Goal: Transaction & Acquisition: Purchase product/service

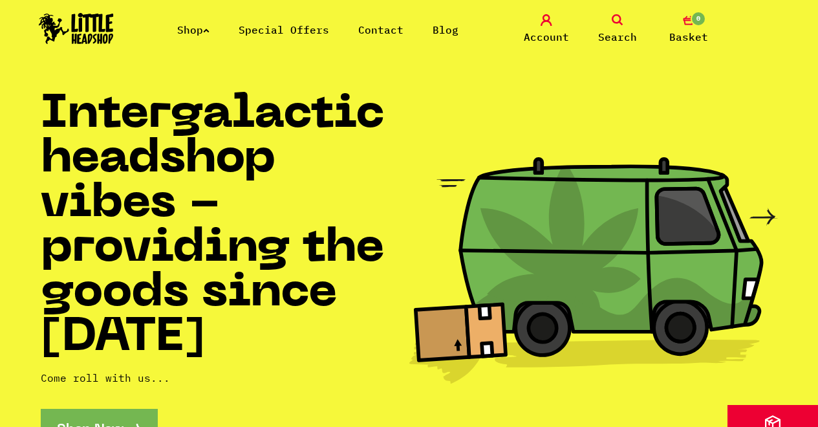
click at [209, 30] on icon at bounding box center [206, 30] width 6 height 5
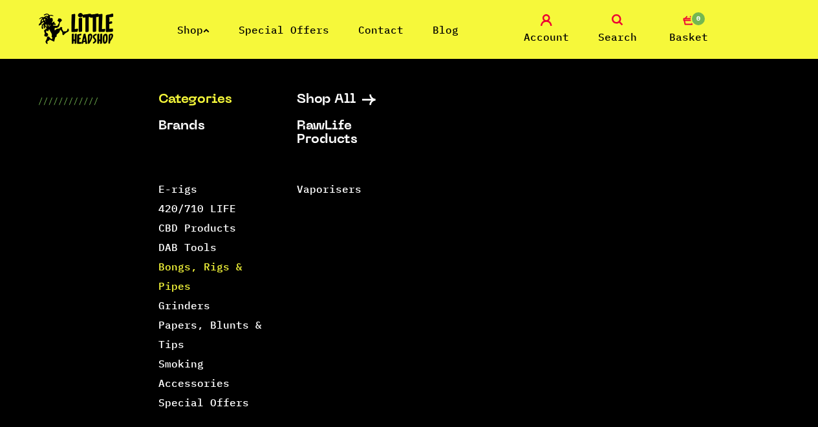
click at [181, 266] on link "Bongs, Rigs & Pipes" at bounding box center [200, 276] width 84 height 32
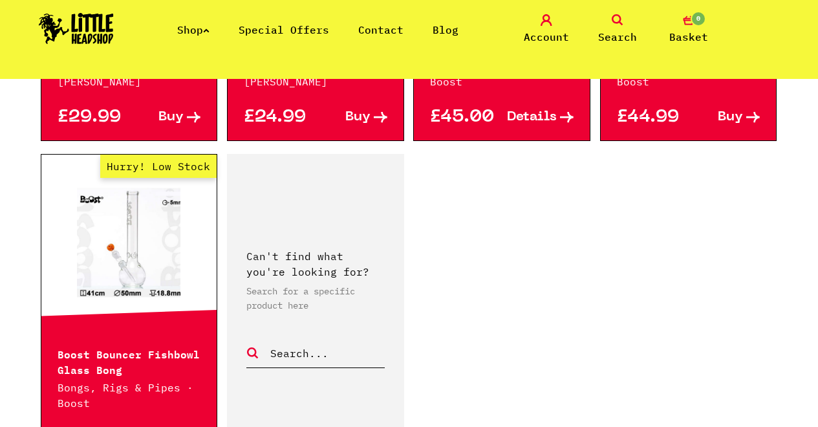
scroll to position [2094, 0]
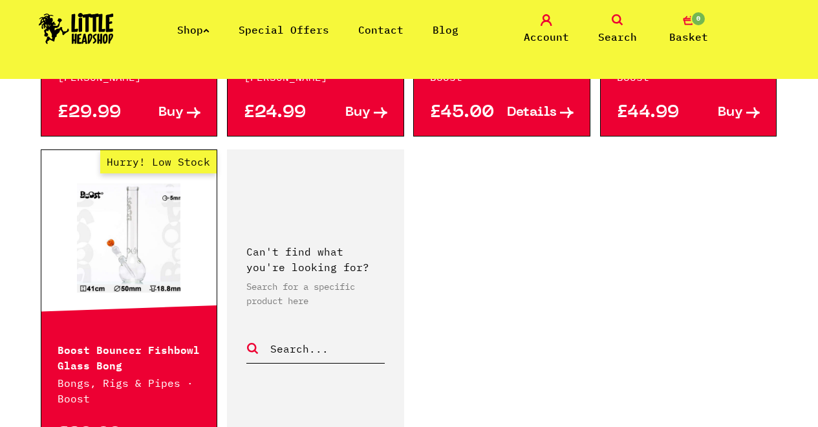
click at [207, 37] on li "Shop" at bounding box center [193, 30] width 32 height 16
click at [207, 32] on link "Shop" at bounding box center [193, 29] width 32 height 13
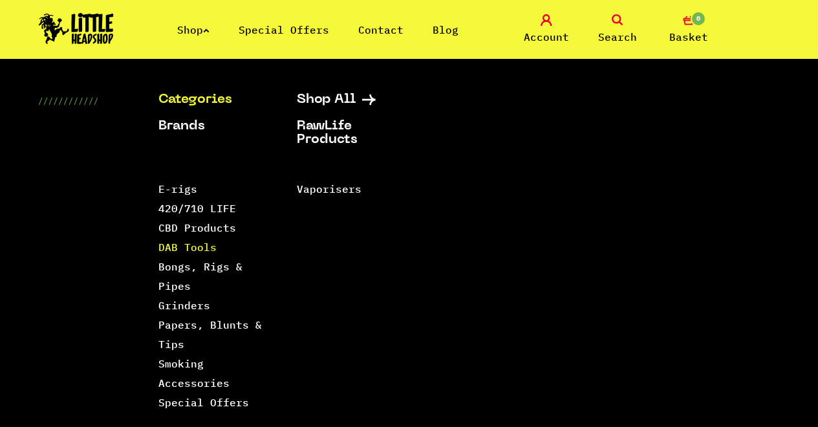
click at [175, 249] on link "DAB Tools" at bounding box center [187, 246] width 58 height 13
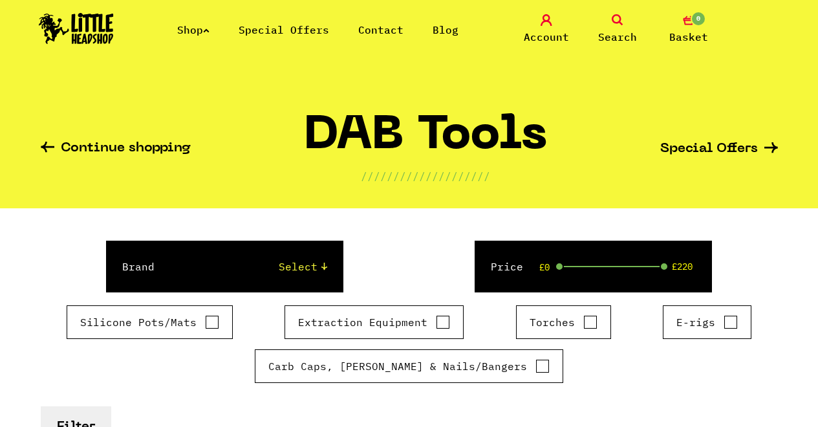
click at [206, 27] on link "Shop" at bounding box center [193, 29] width 32 height 13
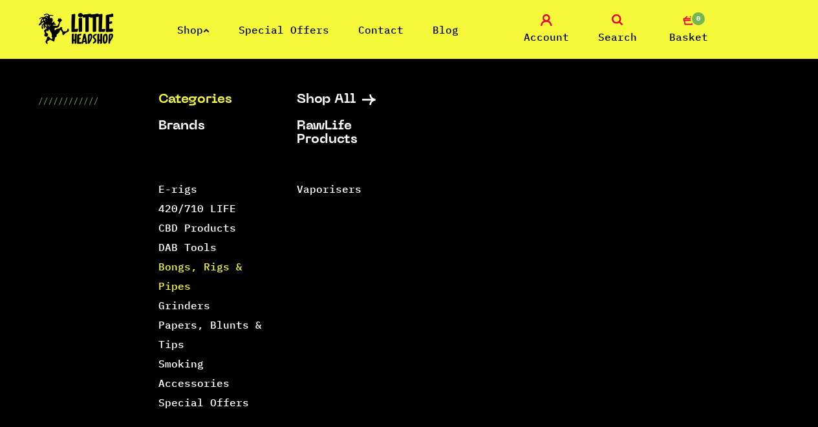
click at [171, 269] on link "Bongs, Rigs & Pipes" at bounding box center [200, 276] width 84 height 32
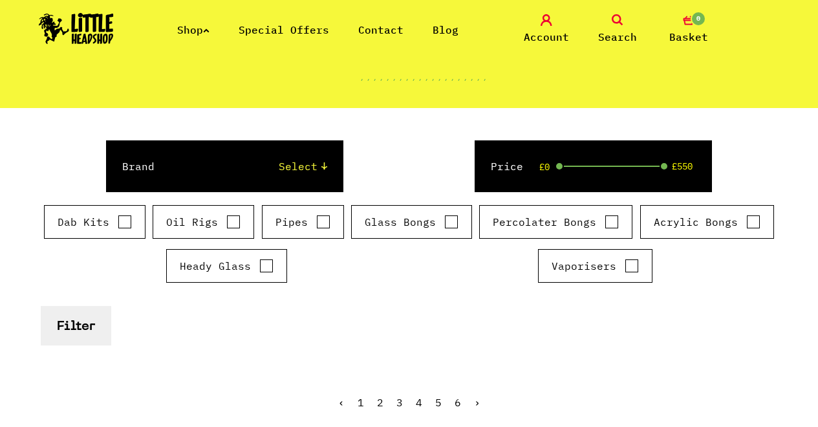
scroll to position [155, 0]
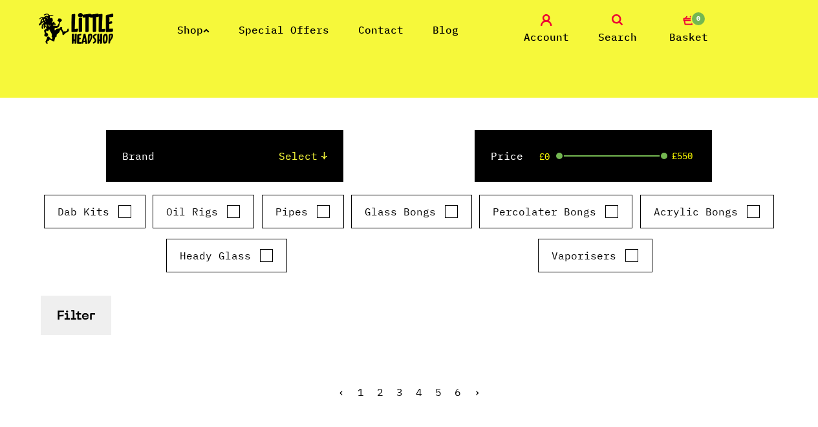
click at [226, 211] on input "Oil Rigs" at bounding box center [233, 211] width 14 height 13
checkbox input "true"
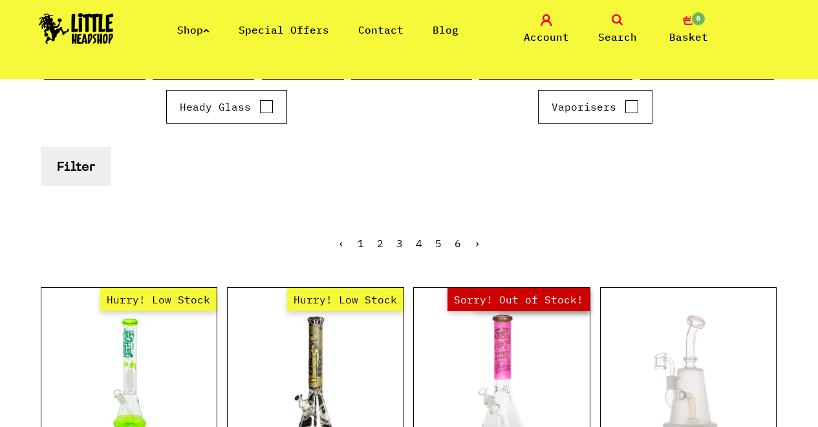
scroll to position [233, 0]
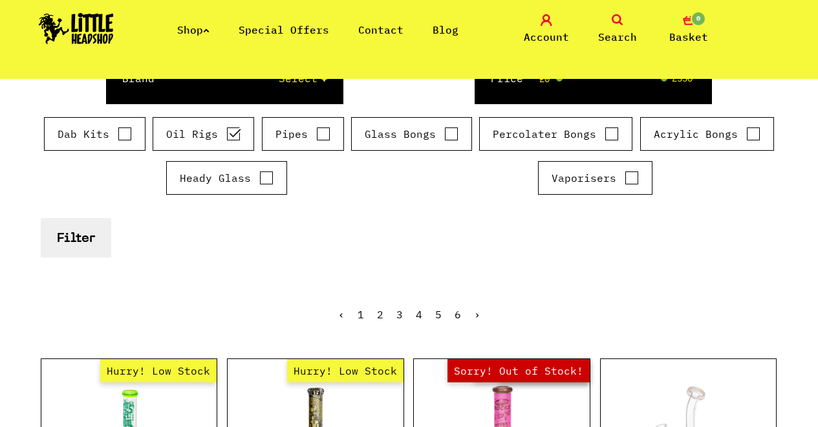
click at [242, 189] on div "Heady Glass" at bounding box center [226, 178] width 121 height 34
click at [261, 179] on input "Heady Glass" at bounding box center [266, 177] width 14 height 13
checkbox input "true"
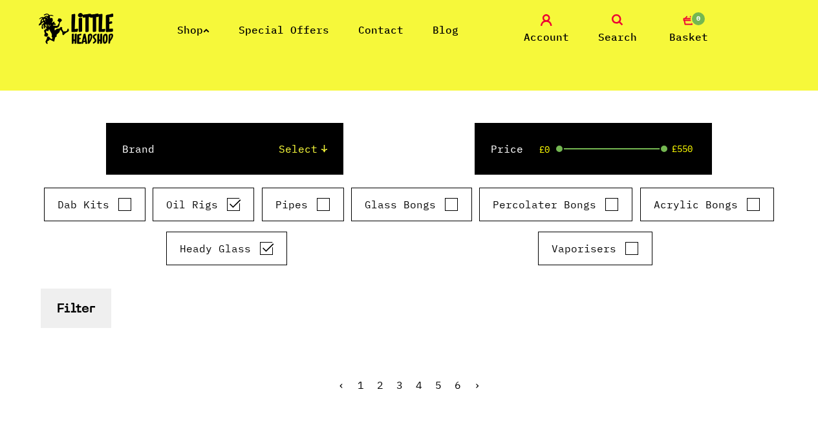
scroll to position [78, 0]
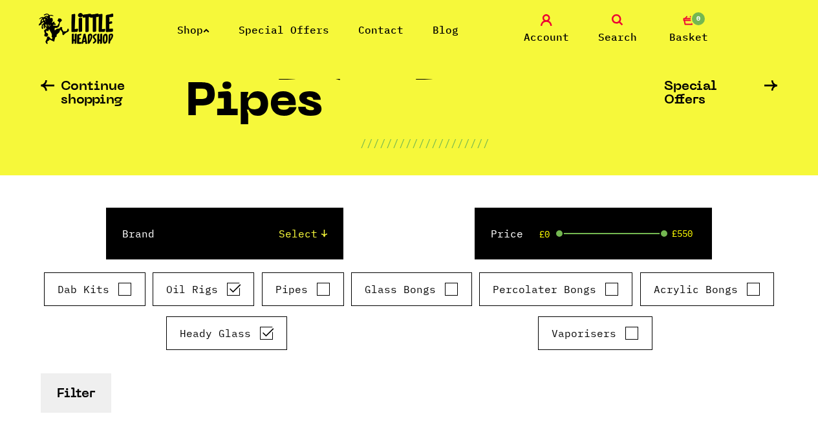
click at [297, 235] on select "Select Cookies SF Grace Glass Boost Dab Lab Chongz Basil Bush Puffco MJ Arsenal…" at bounding box center [253, 234] width 147 height 16
drag, startPoint x: 558, startPoint y: 237, endPoint x: 566, endPoint y: 237, distance: 8.4
click at [566, 237] on div "Price £25 £549" at bounding box center [592, 233] width 237 height 52
click at [412, 227] on div "Brand Select Cookies SF Grace Glass Boost Dab Lab Chongz Basil Bush Puffco MJ A…" at bounding box center [409, 233] width 737 height 52
click at [83, 385] on button "Filter" at bounding box center [76, 392] width 70 height 39
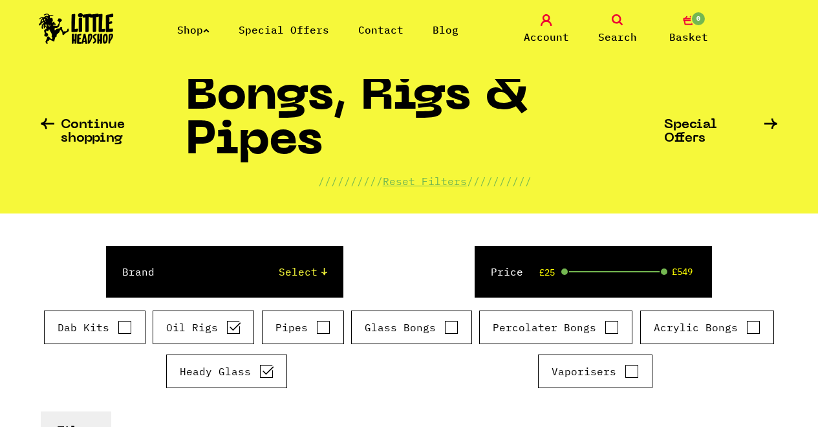
scroll to position [78, 0]
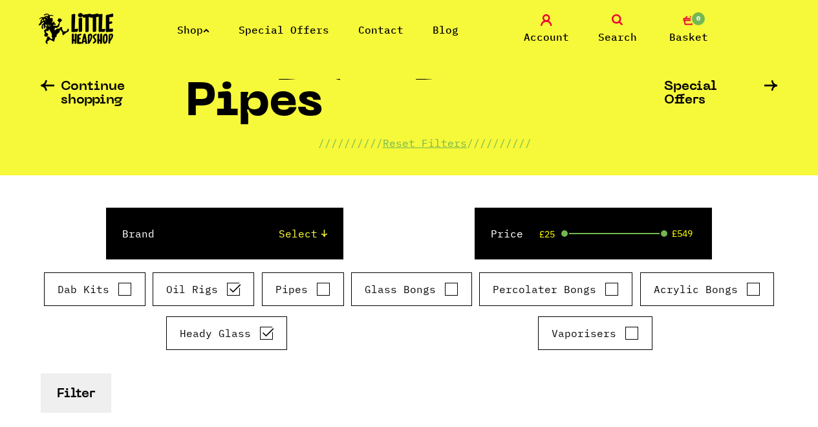
click at [238, 290] on input "Oil Rigs" at bounding box center [233, 288] width 14 height 13
checkbox input "false"
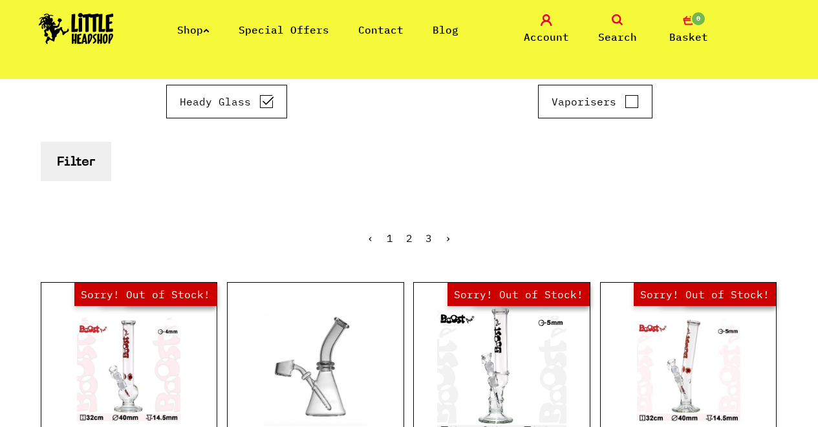
scroll to position [310, 0]
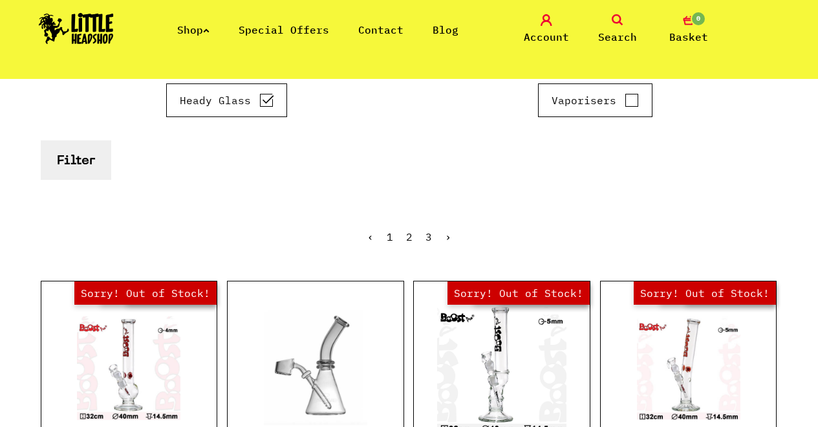
click at [76, 151] on button "Filter" at bounding box center [76, 159] width 70 height 39
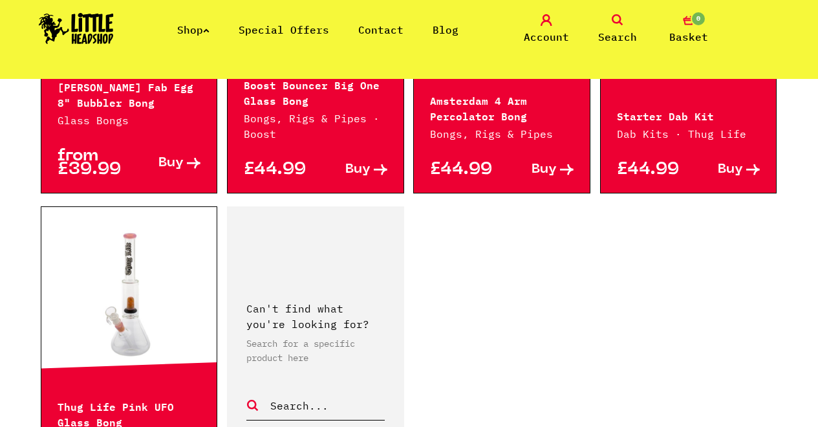
scroll to position [2094, 0]
